Goal: Transaction & Acquisition: Subscribe to service/newsletter

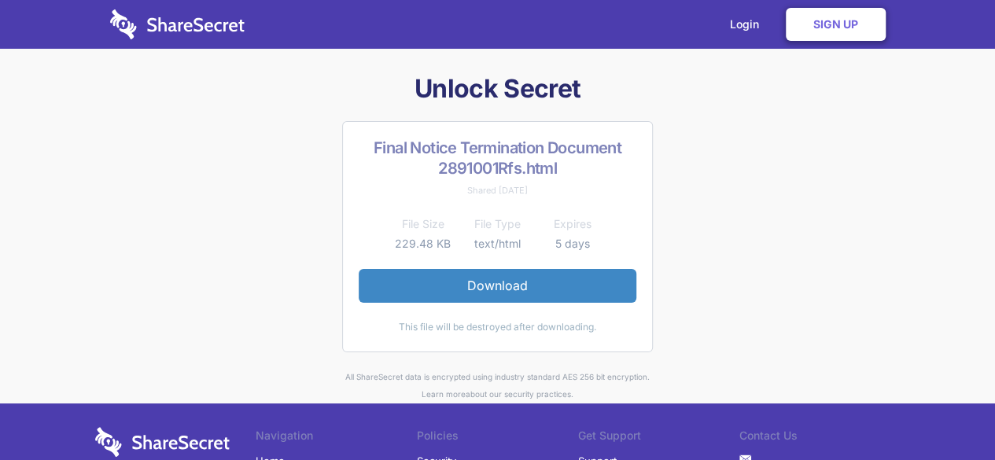
click at [486, 293] on link "Download" at bounding box center [498, 285] width 278 height 33
click at [829, 29] on link "Sign Up" at bounding box center [836, 24] width 100 height 33
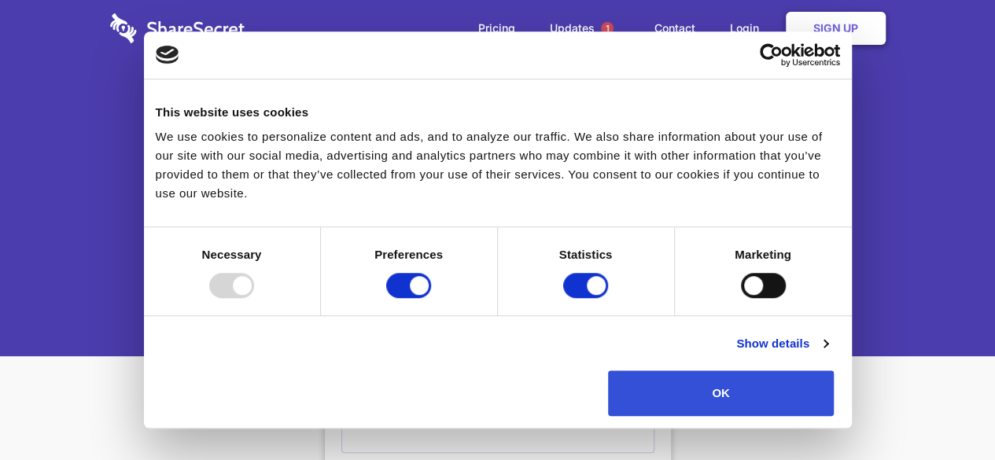
click at [834, 370] on button "OK" at bounding box center [721, 393] width 226 height 46
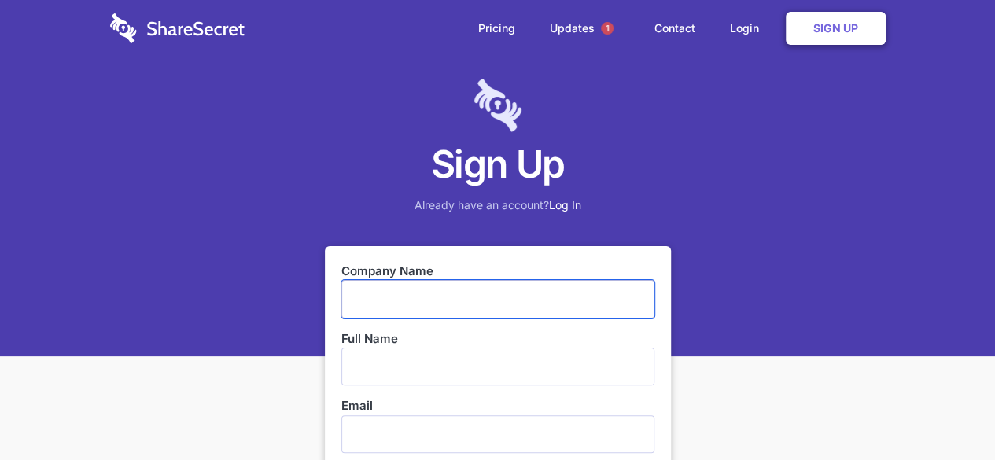
click at [429, 293] on input "text" at bounding box center [497, 299] width 313 height 38
type input "unlock health and welfare academy"
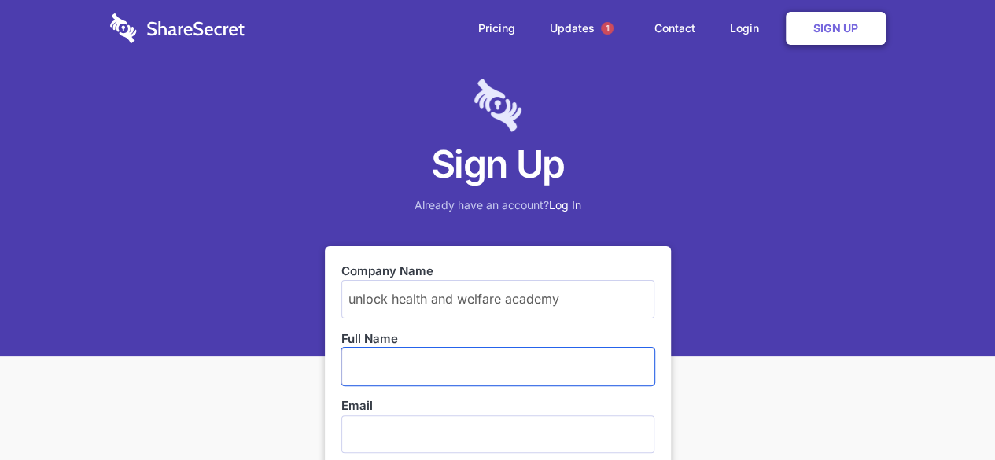
click at [483, 370] on input "text" at bounding box center [497, 367] width 313 height 38
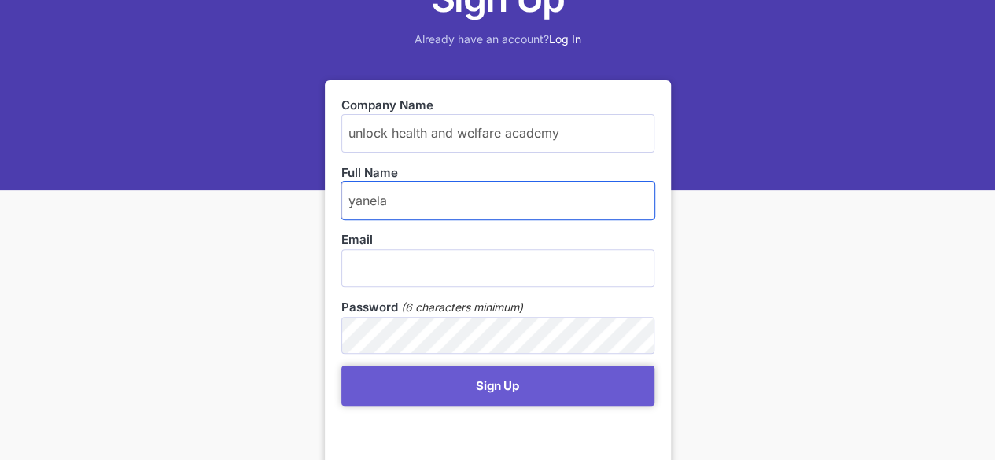
scroll to position [215, 0]
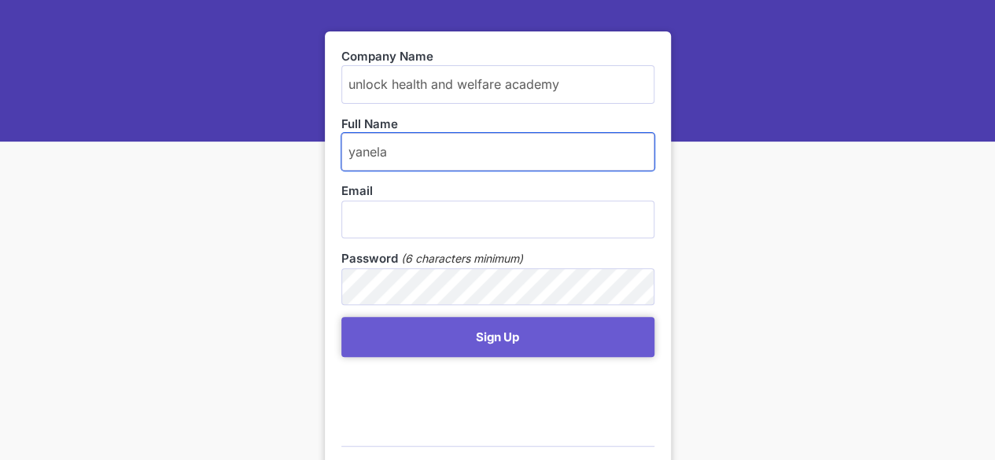
type input "yanela"
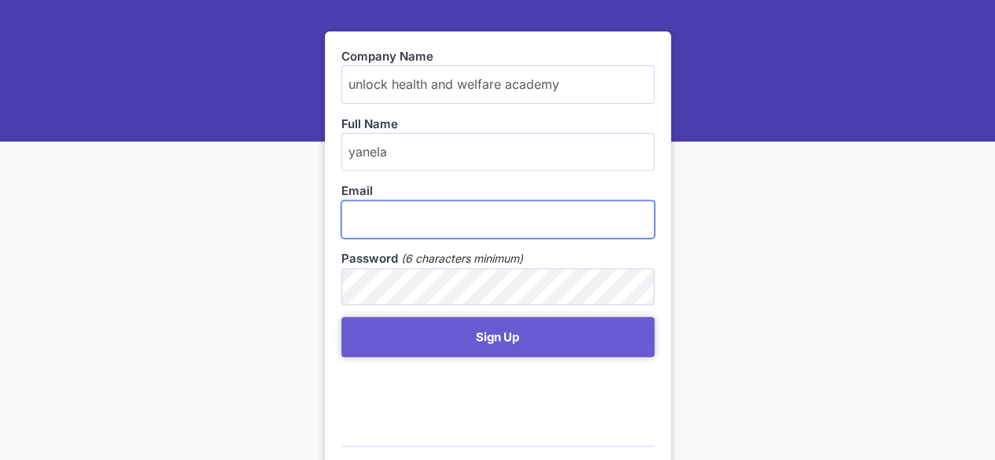
click at [448, 210] on input "email" at bounding box center [497, 220] width 313 height 38
type input "[EMAIL_ADDRESS][DOMAIN_NAME]"
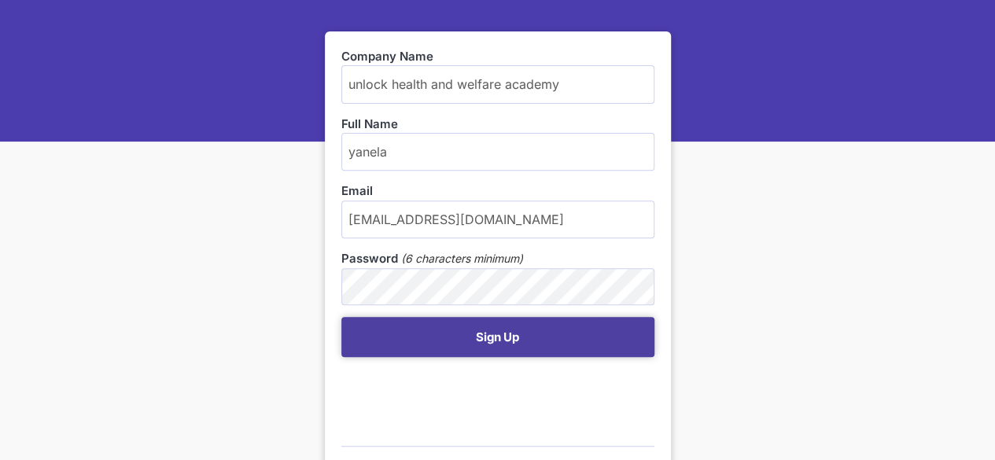
click at [530, 336] on button "Sign Up" at bounding box center [497, 337] width 313 height 40
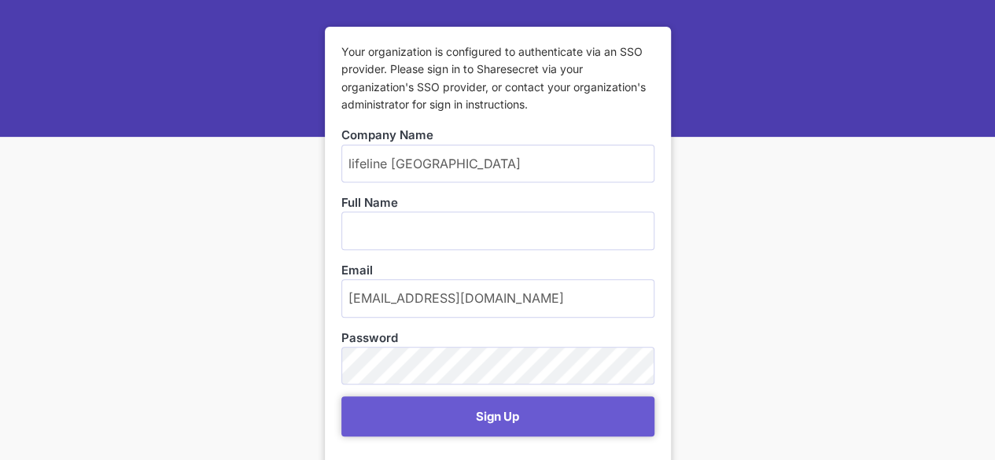
scroll to position [227, 0]
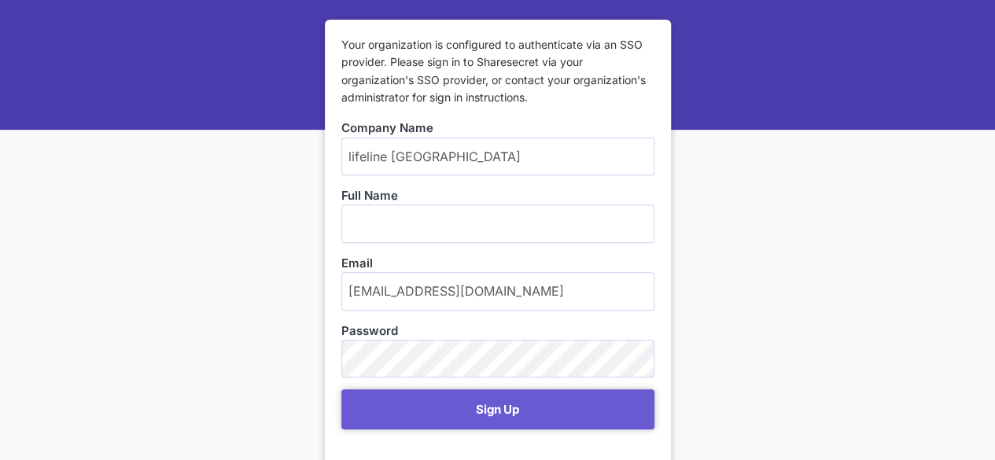
type input "lifeline [GEOGRAPHIC_DATA]"
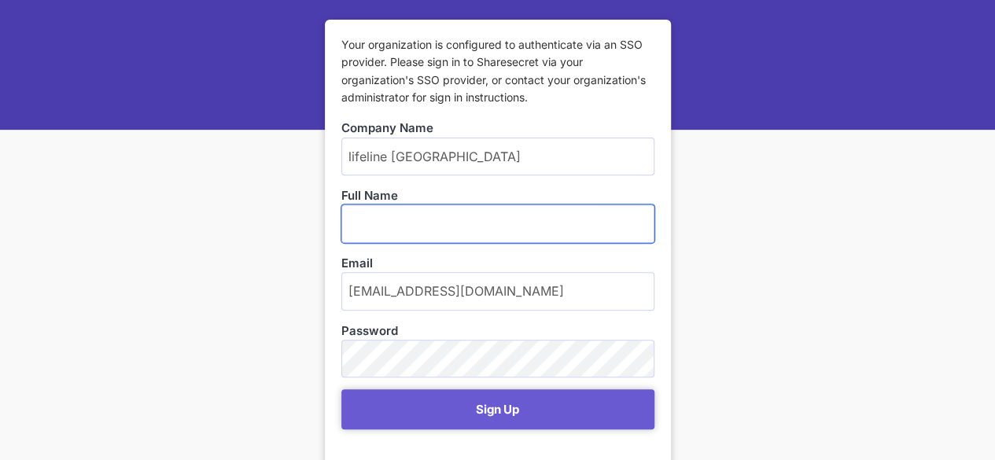
click at [389, 233] on input "text" at bounding box center [497, 224] width 313 height 38
type input "yanela"
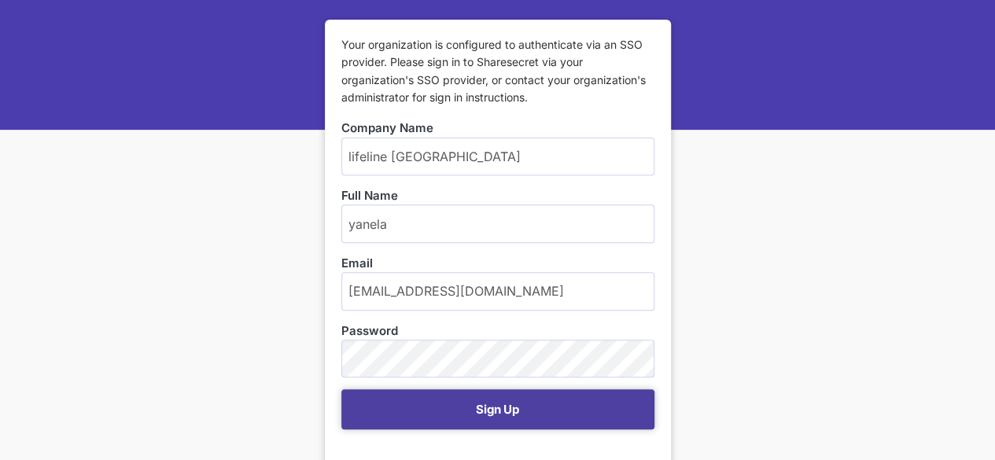
click at [503, 397] on button "Sign Up" at bounding box center [497, 409] width 313 height 40
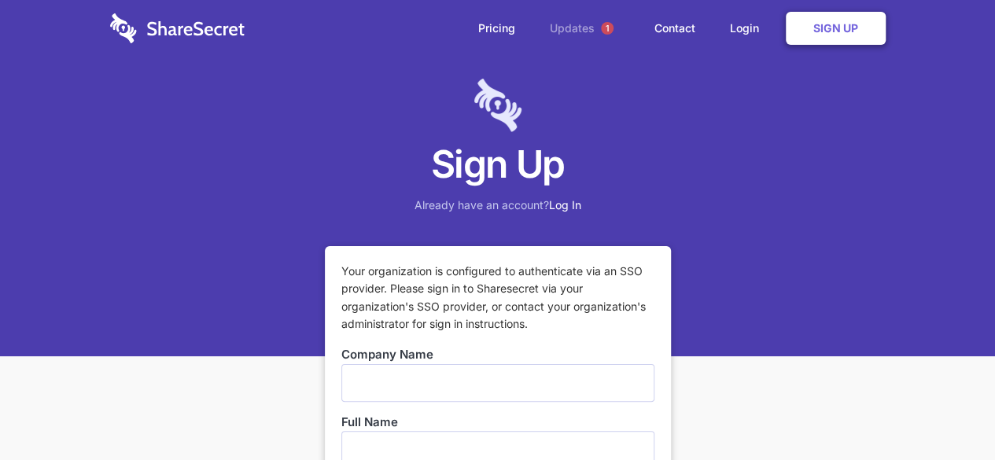
click at [576, 24] on link "Updates 1" at bounding box center [584, 28] width 101 height 57
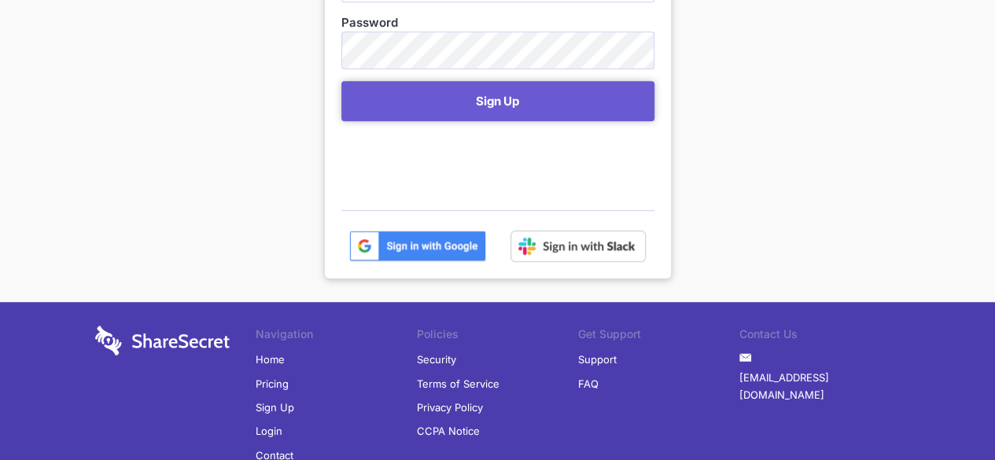
scroll to position [528, 0]
